Goal: Entertainment & Leisure: Browse casually

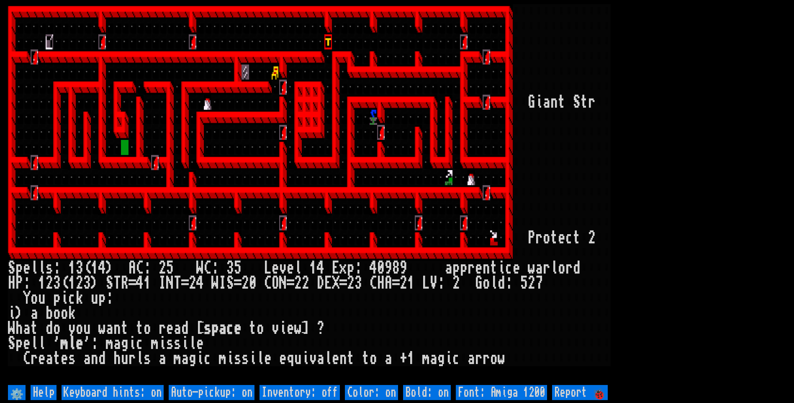
click at [529, 289] on div "2" at bounding box center [532, 282] width 8 height 15
click at [242, 387] on off "Auto-pickup: on" at bounding box center [212, 392] width 86 height 15
type off "Auto-pickup: off"
